Goal: Find specific page/section: Find specific page/section

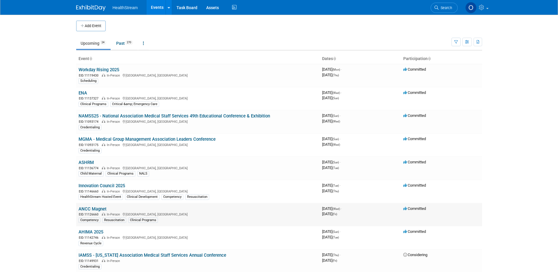
click at [89, 209] on link "ANCC Magnet" at bounding box center [93, 208] width 28 height 5
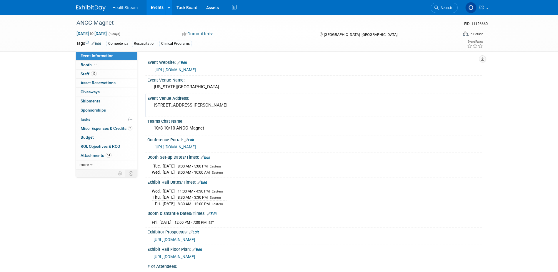
drag, startPoint x: 274, startPoint y: 105, endPoint x: 153, endPoint y: 106, distance: 120.9
click at [153, 106] on div "[STREET_ADDRESS][PERSON_NAME]" at bounding box center [217, 108] width 131 height 14
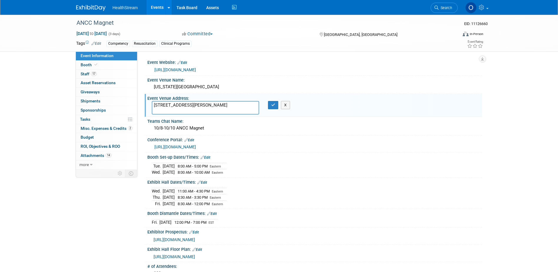
drag, startPoint x: 181, startPoint y: 111, endPoint x: 154, endPoint y: 106, distance: 27.2
click at [154, 106] on textarea "[STREET_ADDRESS][PERSON_NAME]" at bounding box center [205, 108] width 107 height 14
click at [118, 220] on div "Event Information Event Info Booth Booth 17 Staff 17 Staff 0 Asset Reservations…" at bounding box center [279, 217] width 415 height 404
click at [196, 112] on textarea "[STREET_ADDRESS][PERSON_NAME]" at bounding box center [205, 108] width 107 height 14
drag, startPoint x: 178, startPoint y: 110, endPoint x: 155, endPoint y: 106, distance: 23.3
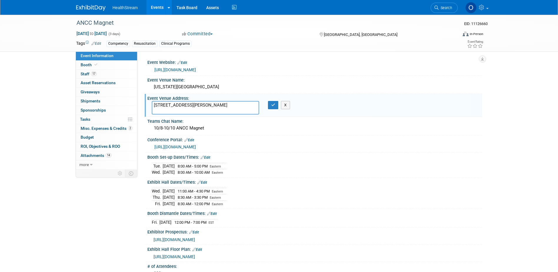
click at [155, 106] on textarea "[STREET_ADDRESS][PERSON_NAME]" at bounding box center [205, 108] width 107 height 14
